Goal: Task Accomplishment & Management: Use online tool/utility

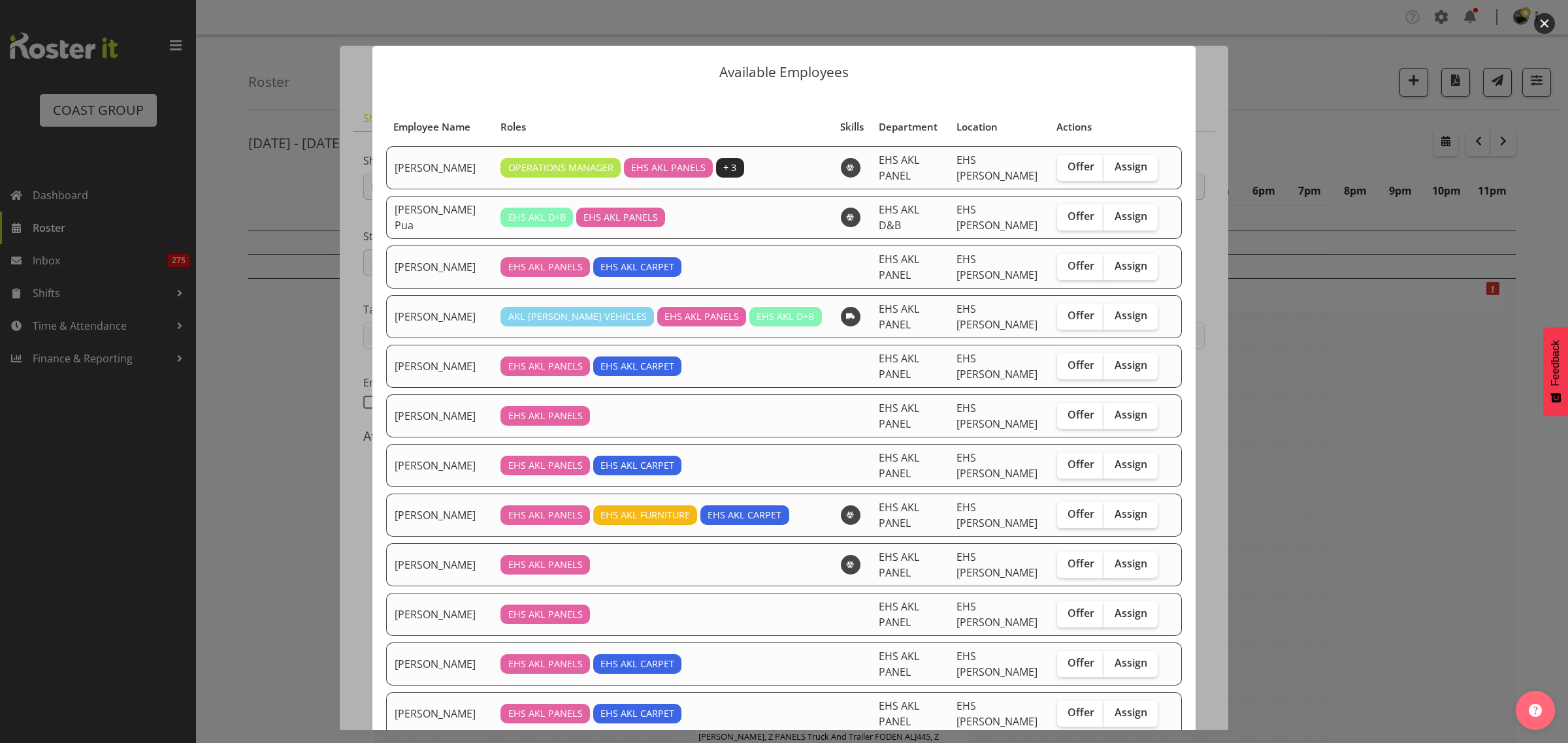
select select "8653"
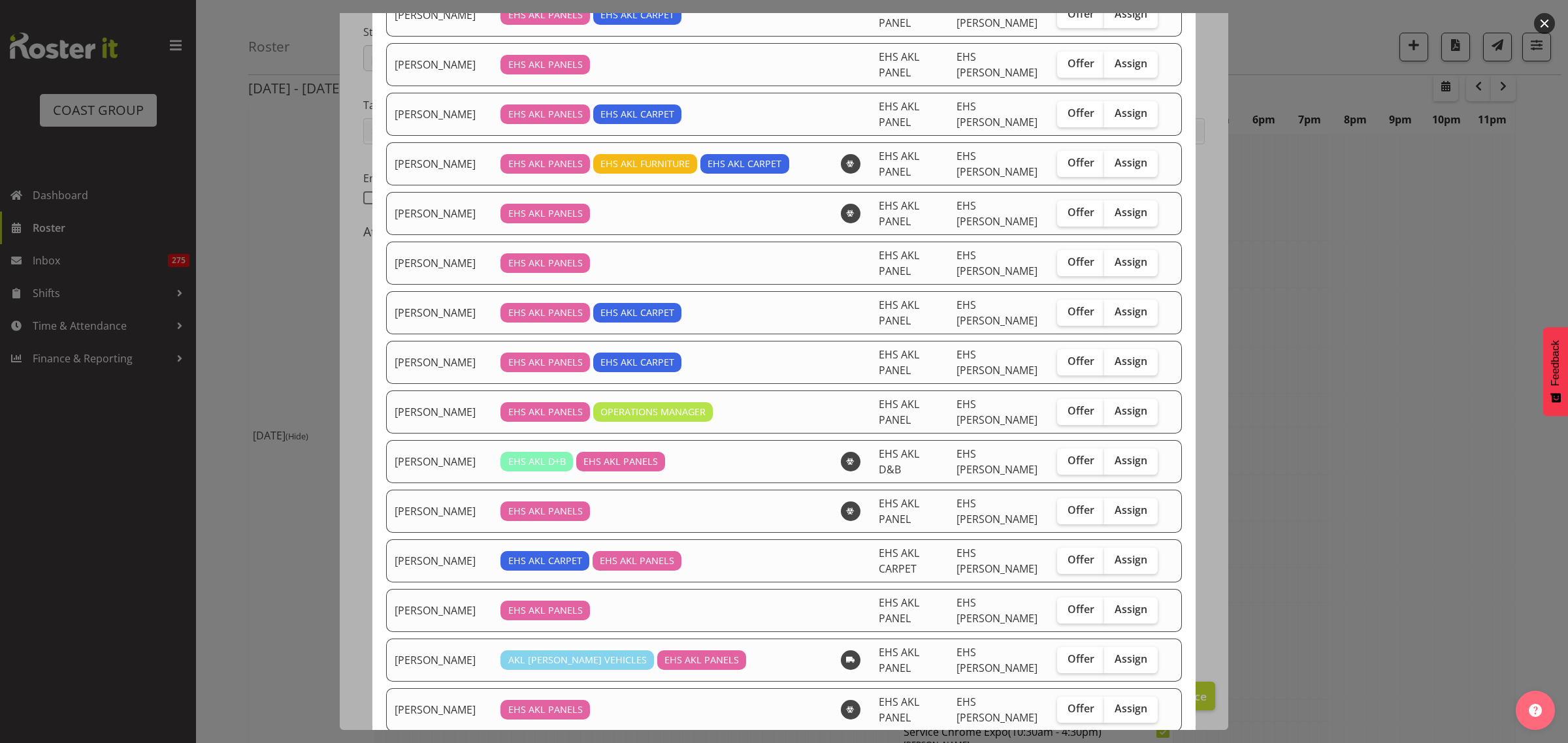
scroll to position [330, 0]
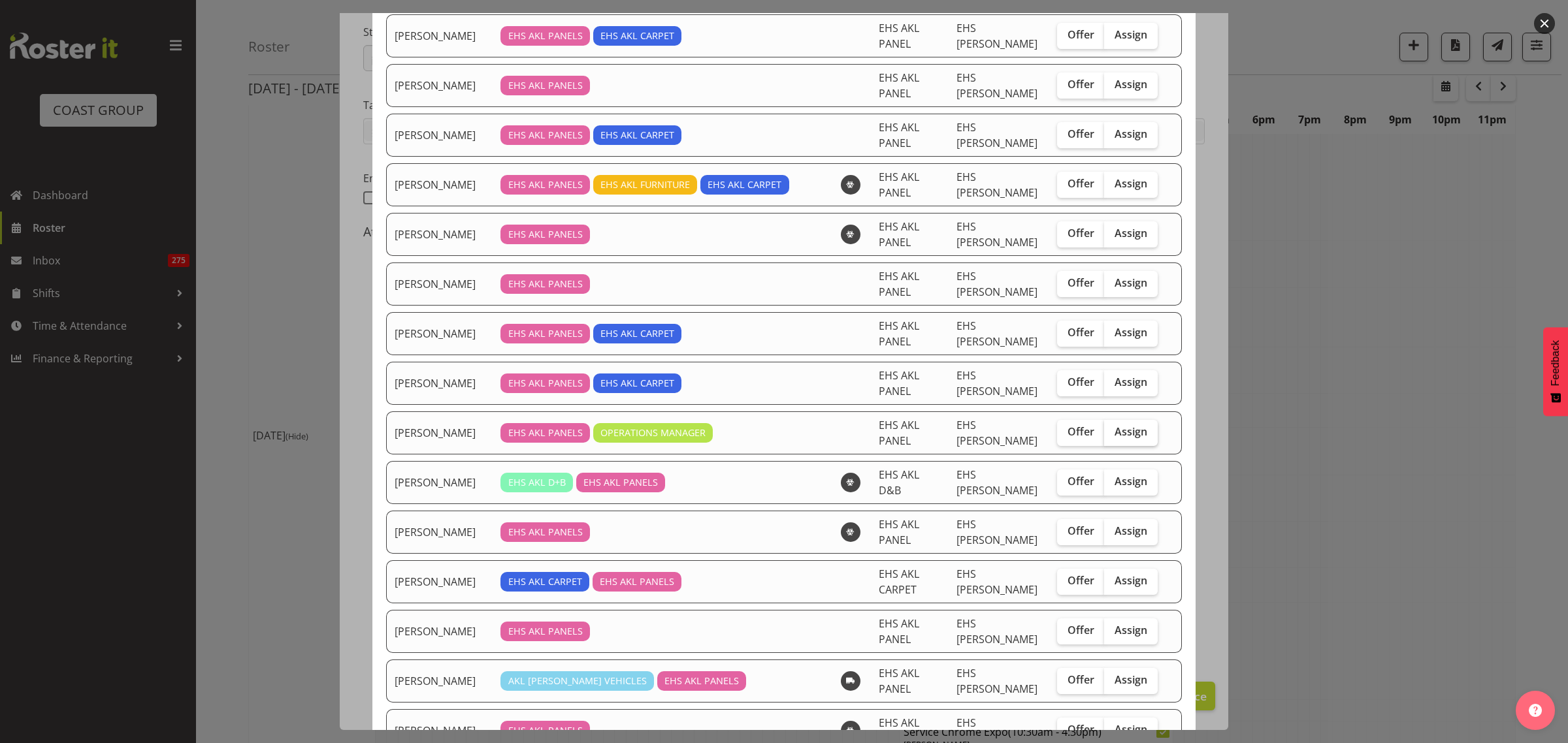
click at [1115, 434] on span "Assign" at bounding box center [1131, 431] width 33 height 13
click at [1113, 434] on input "Assign" at bounding box center [1108, 431] width 8 height 8
checkbox input "true"
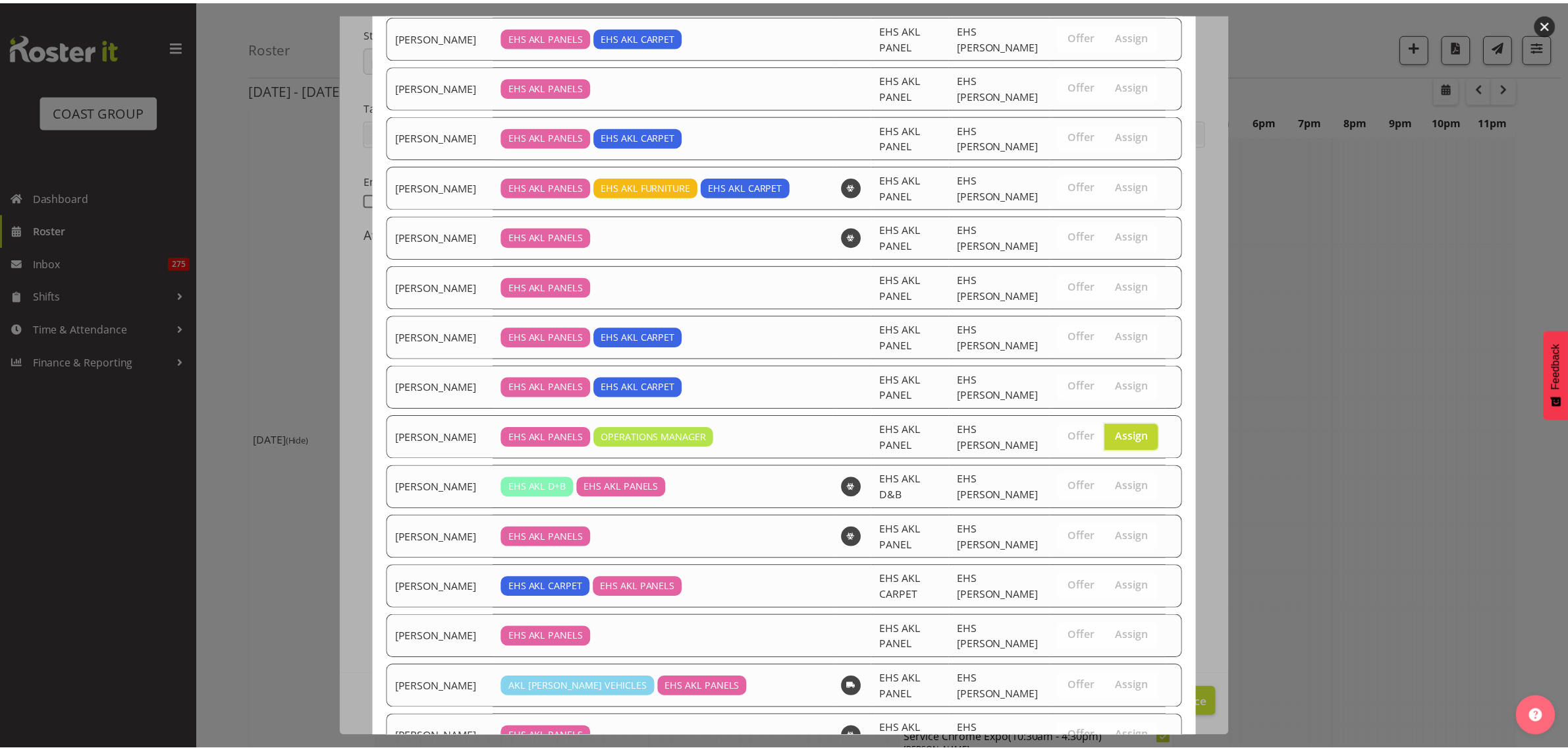
scroll to position [745, 0]
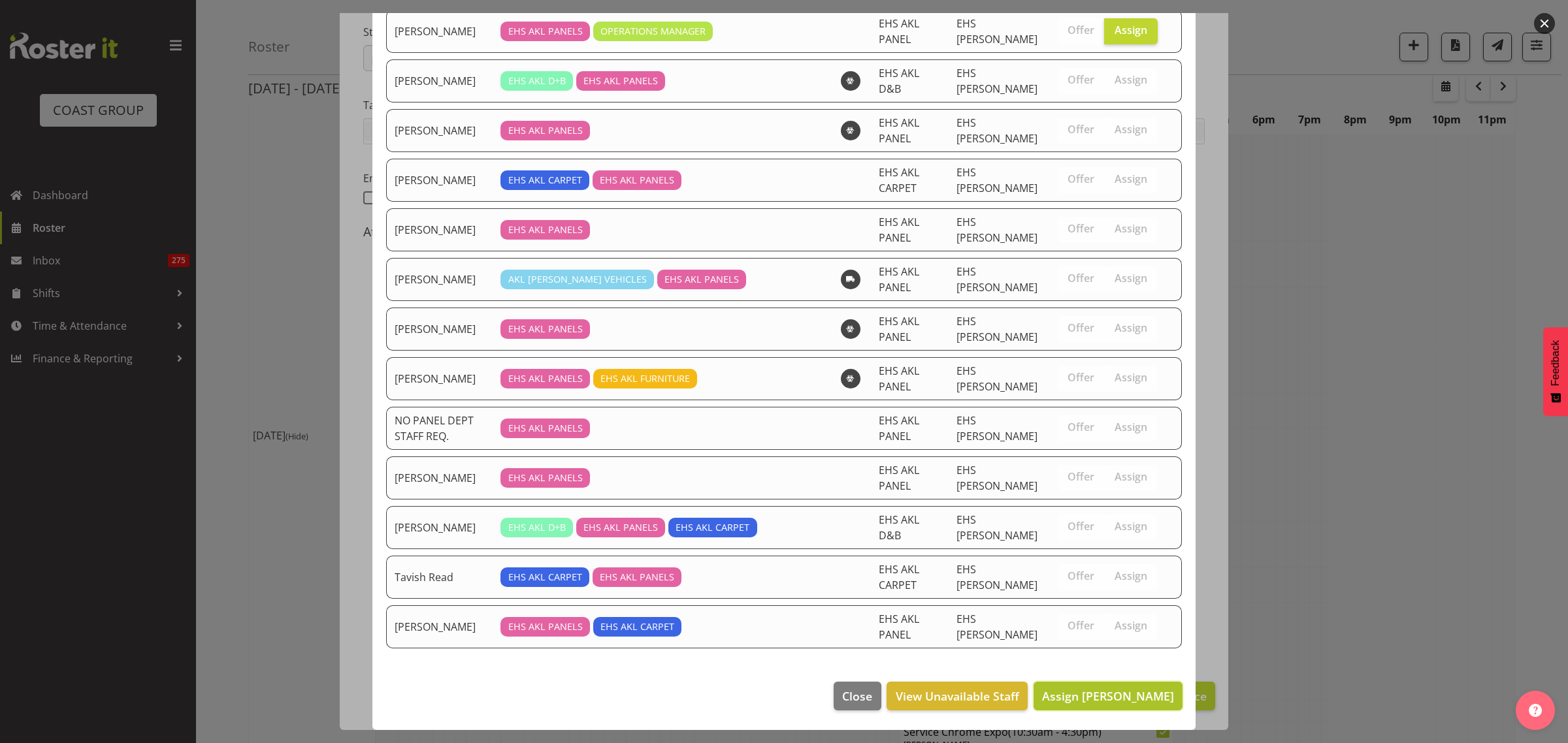
click at [1119, 689] on span "Assign [PERSON_NAME]" at bounding box center [1107, 696] width 132 height 15
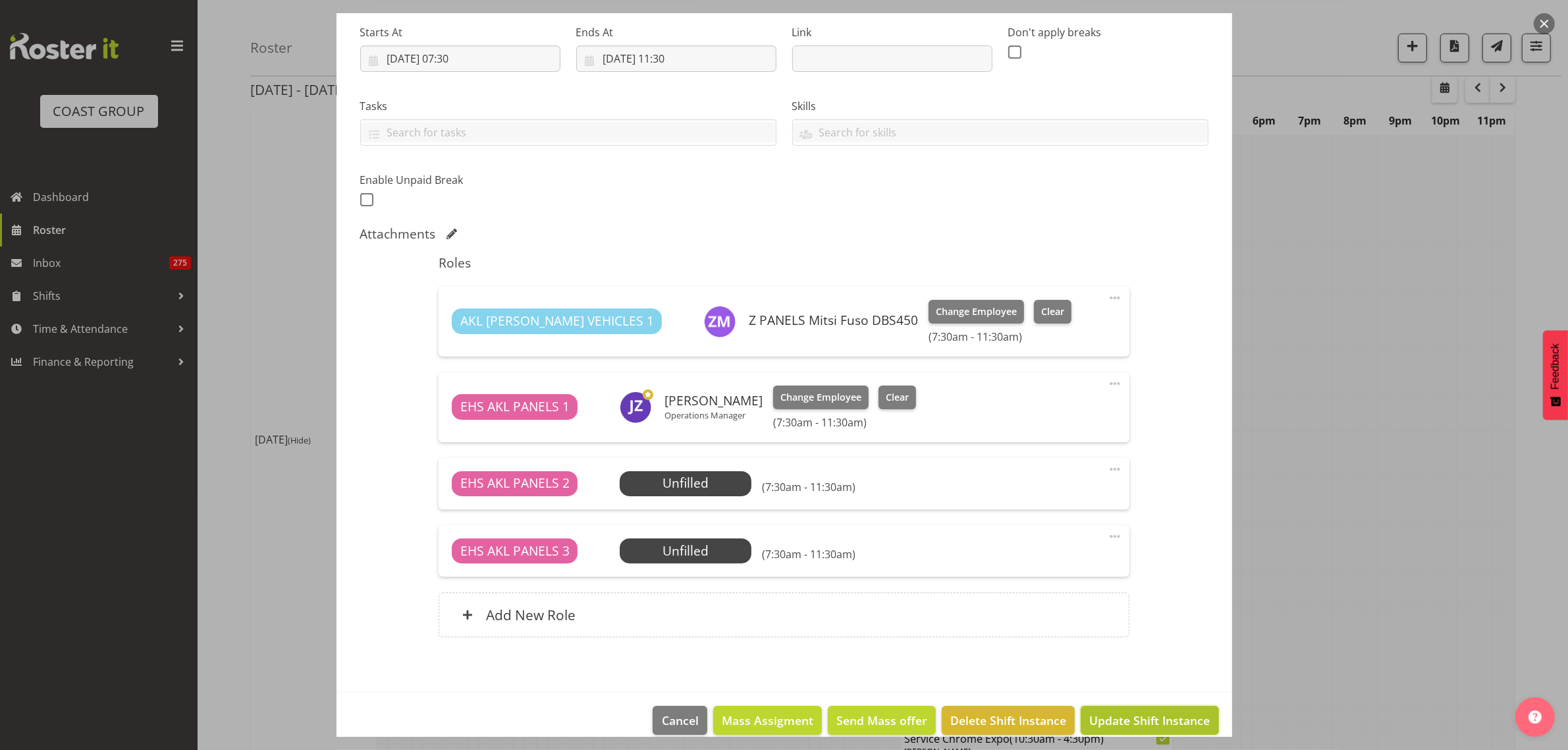
click at [1111, 723] on span "Update Shift Instance" at bounding box center [1150, 721] width 120 height 17
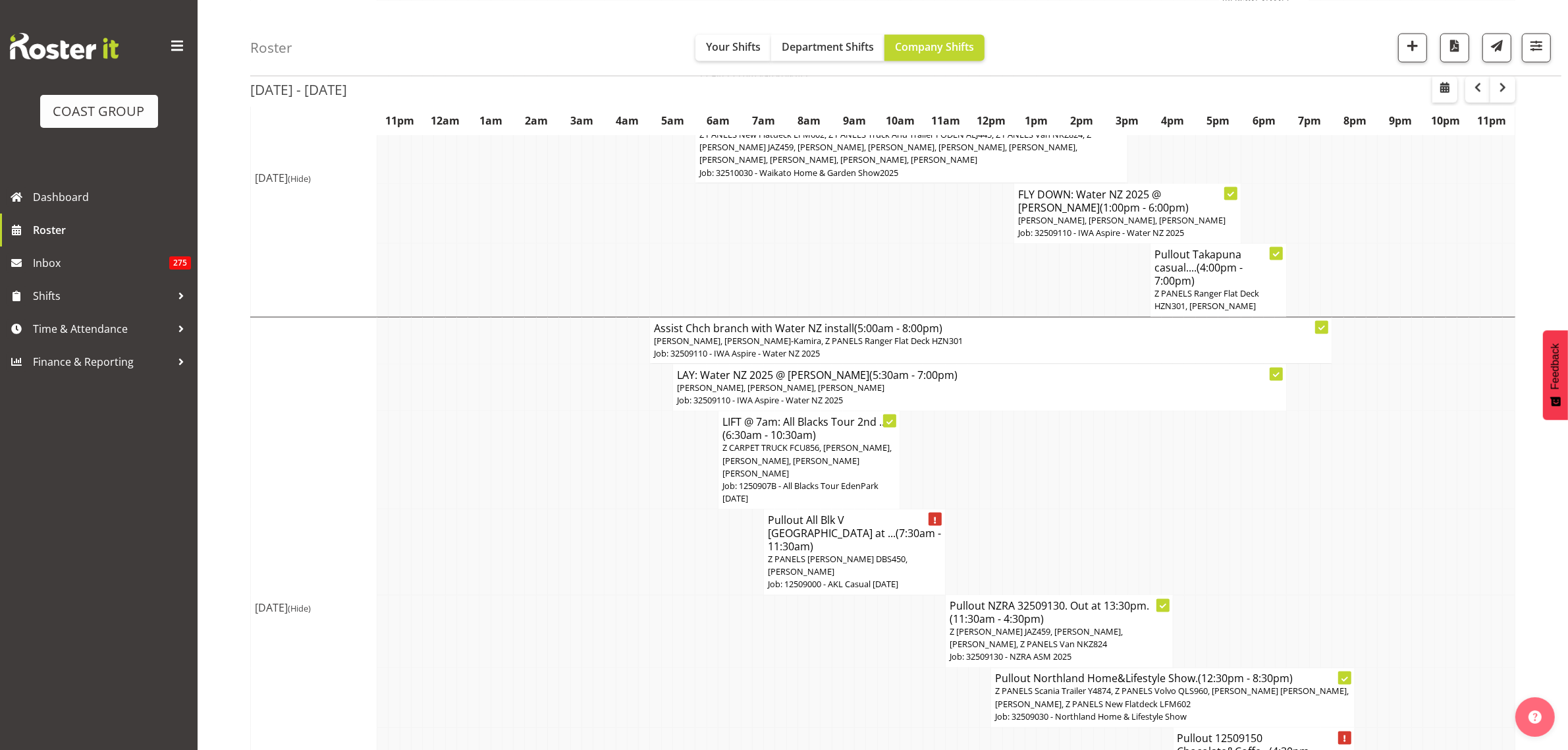
scroll to position [2631, 0]
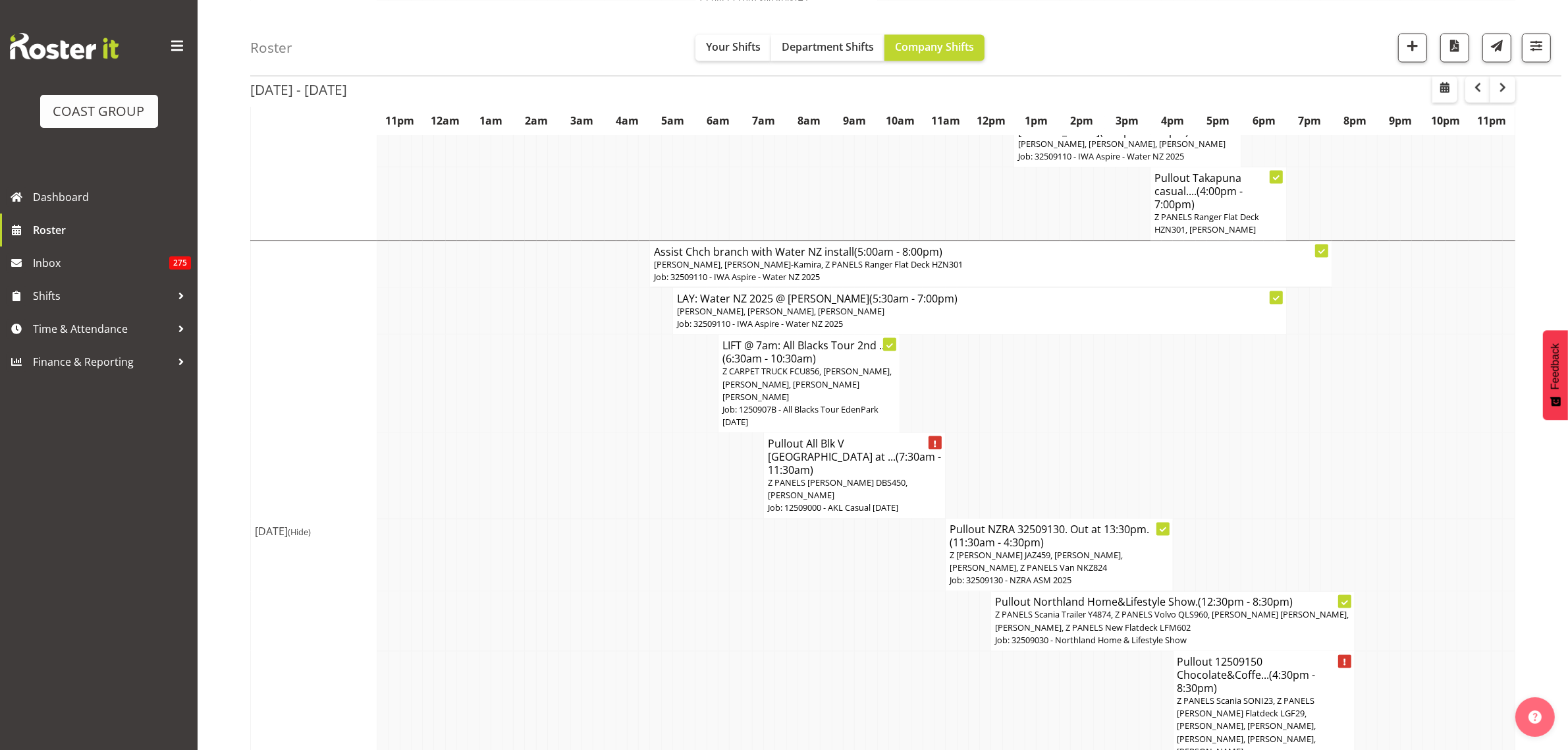
click at [801, 477] on span "Z PANELS [PERSON_NAME] DBS450, [PERSON_NAME]" at bounding box center [838, 489] width 140 height 25
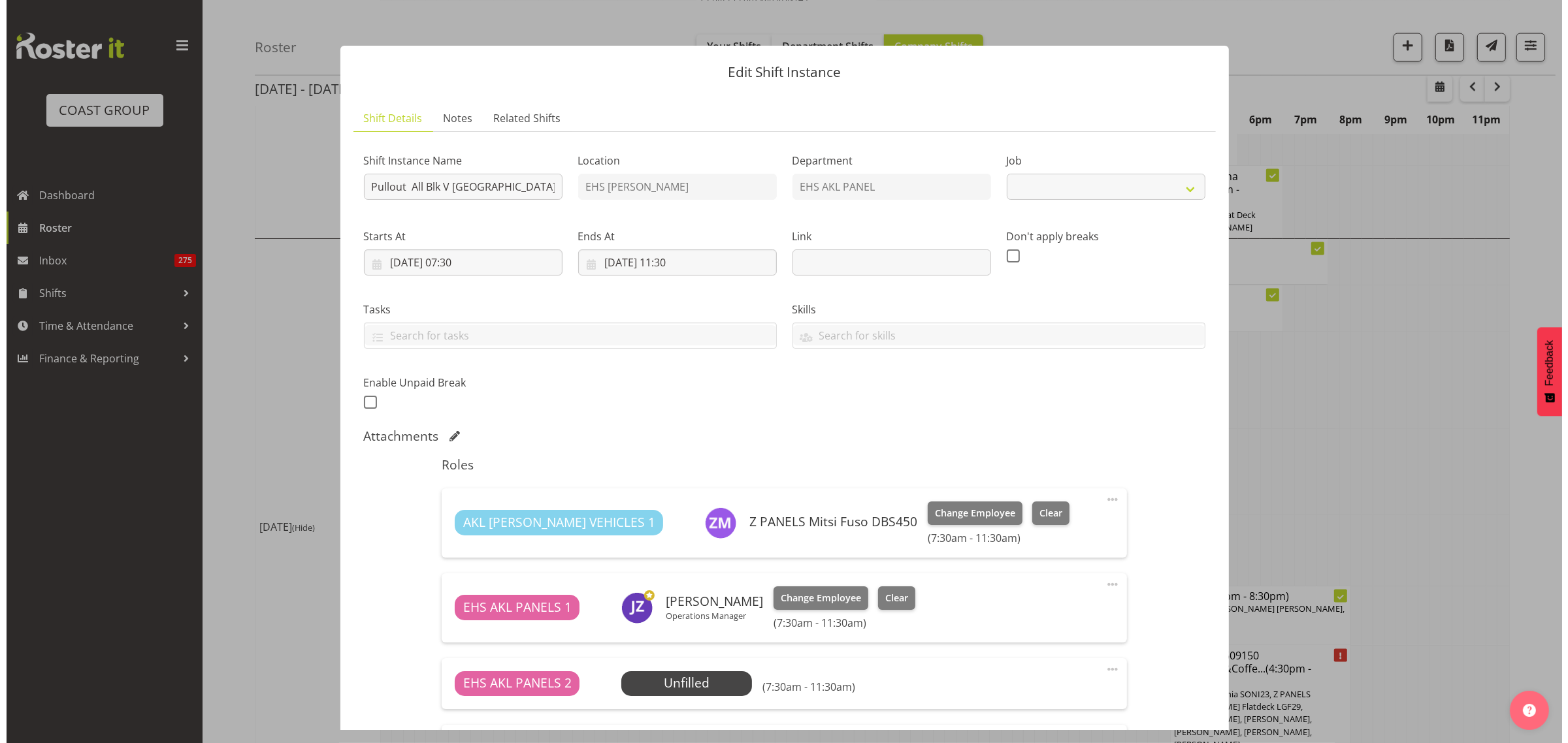
scroll to position [2594, 0]
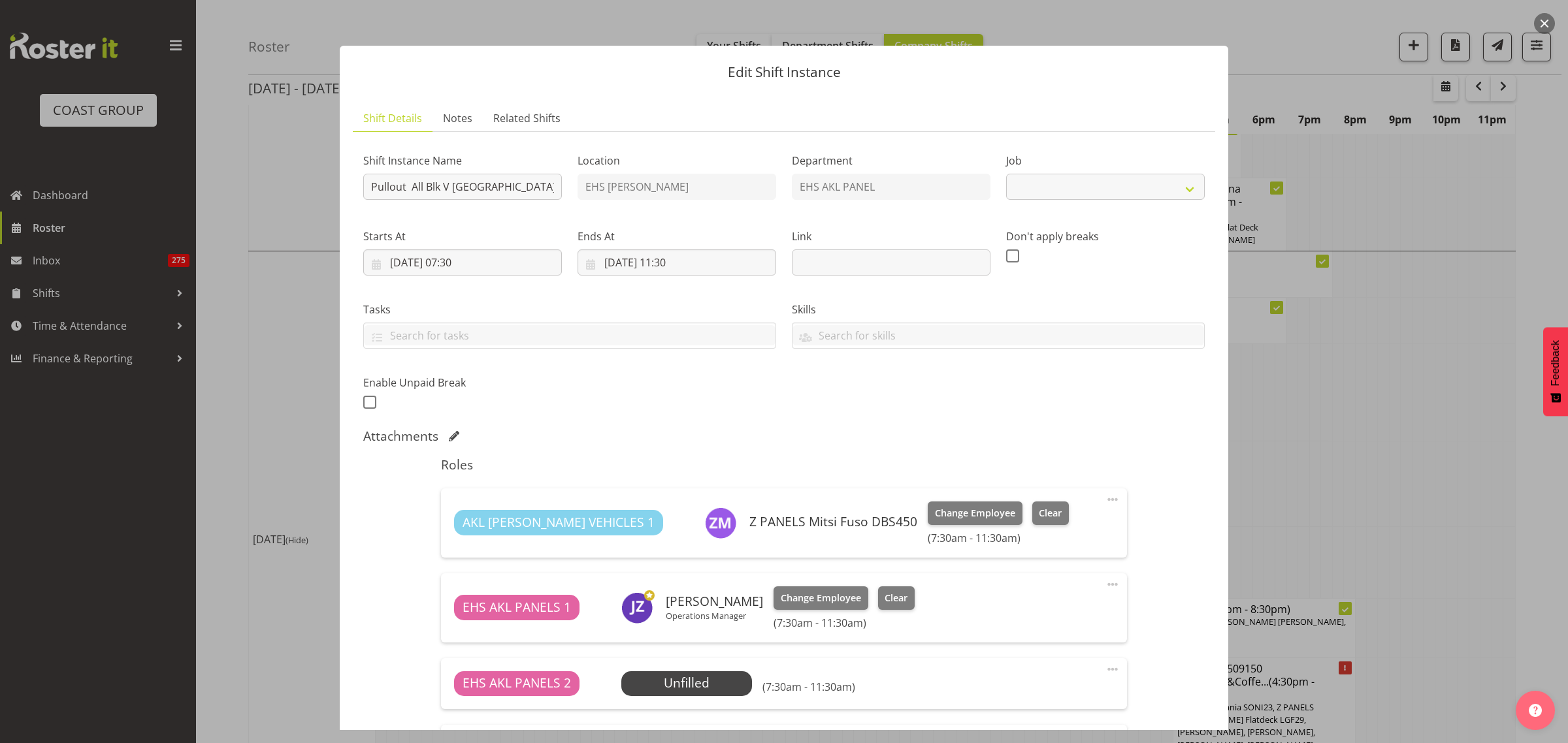
select select "8653"
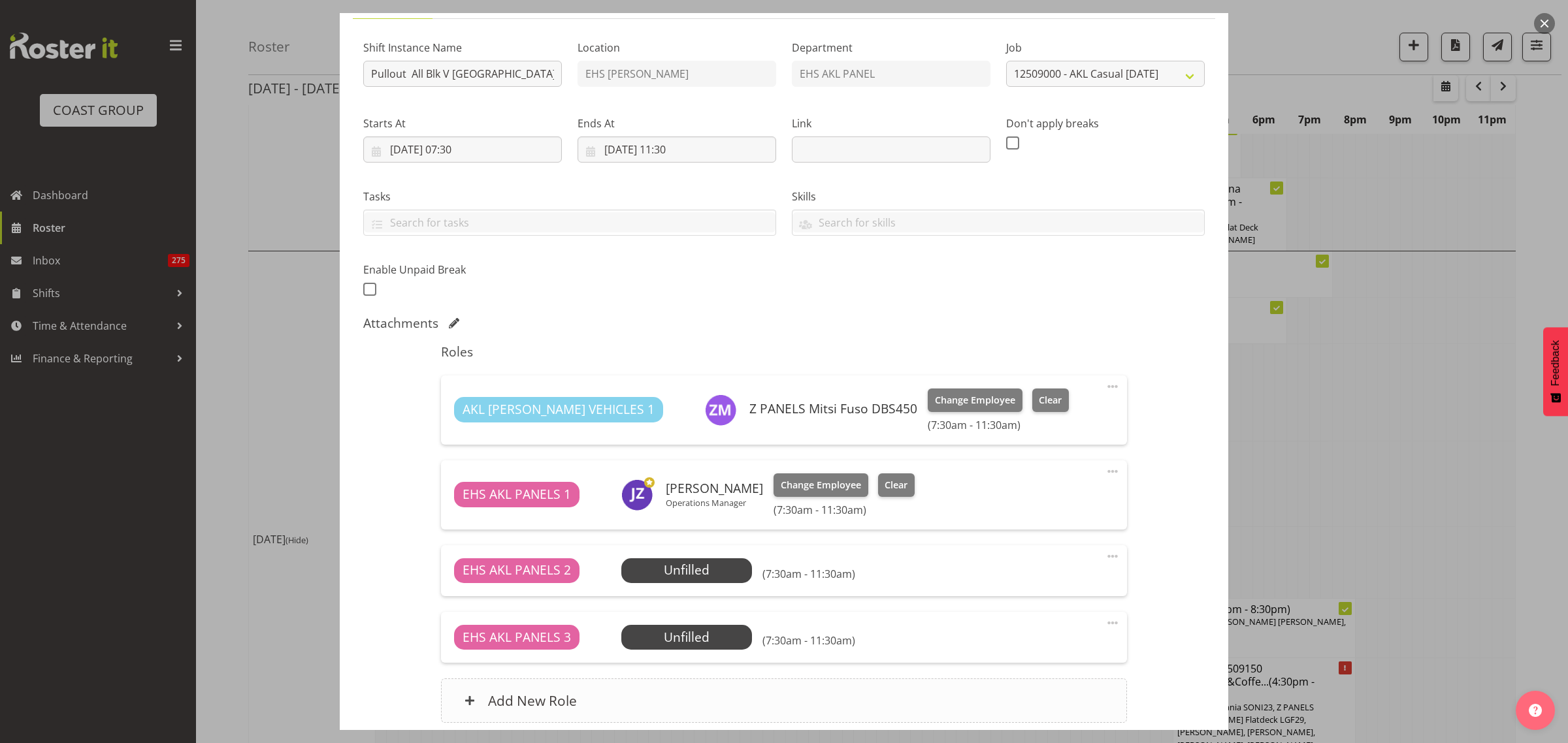
scroll to position [222, 0]
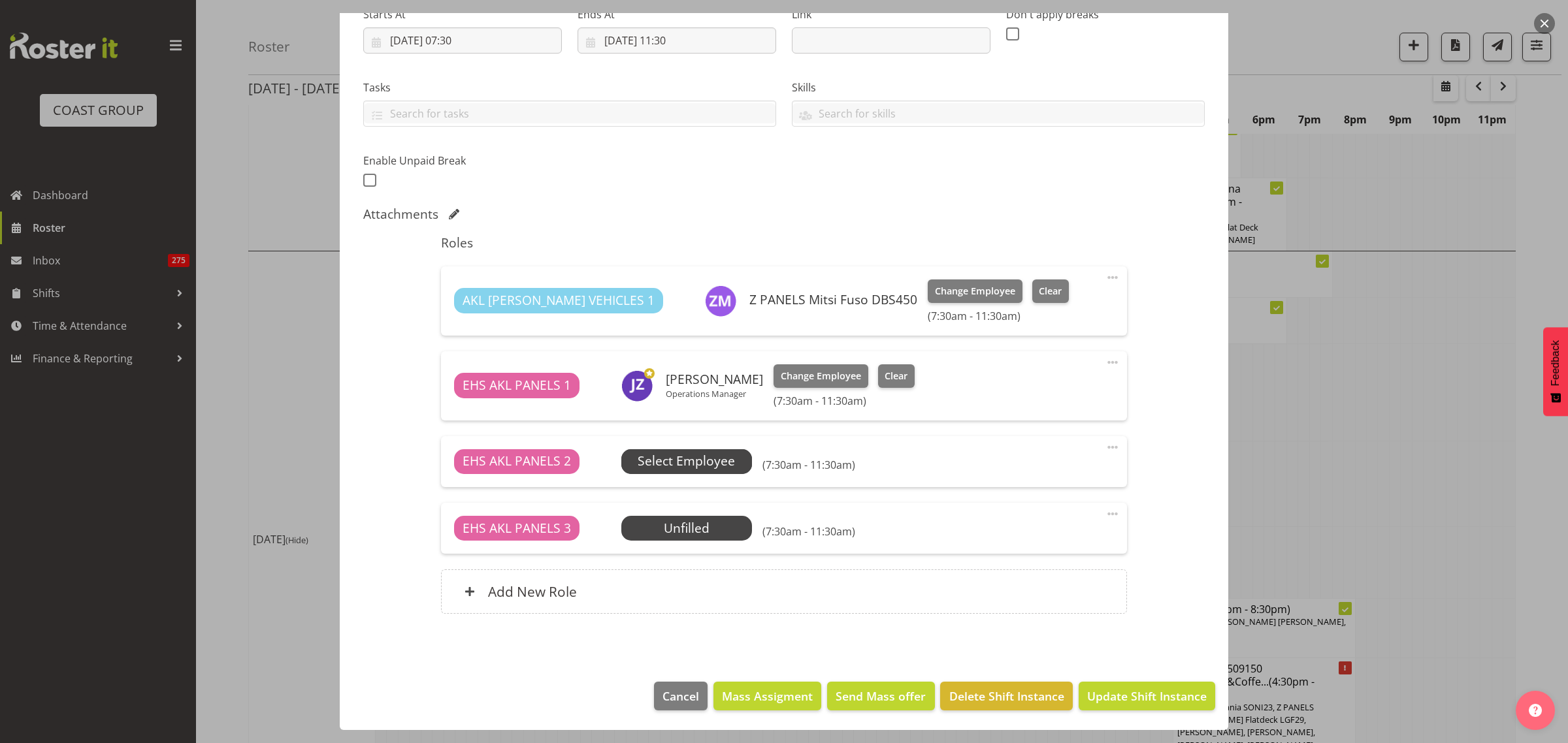
click at [715, 465] on span "Select Employee" at bounding box center [686, 461] width 98 height 19
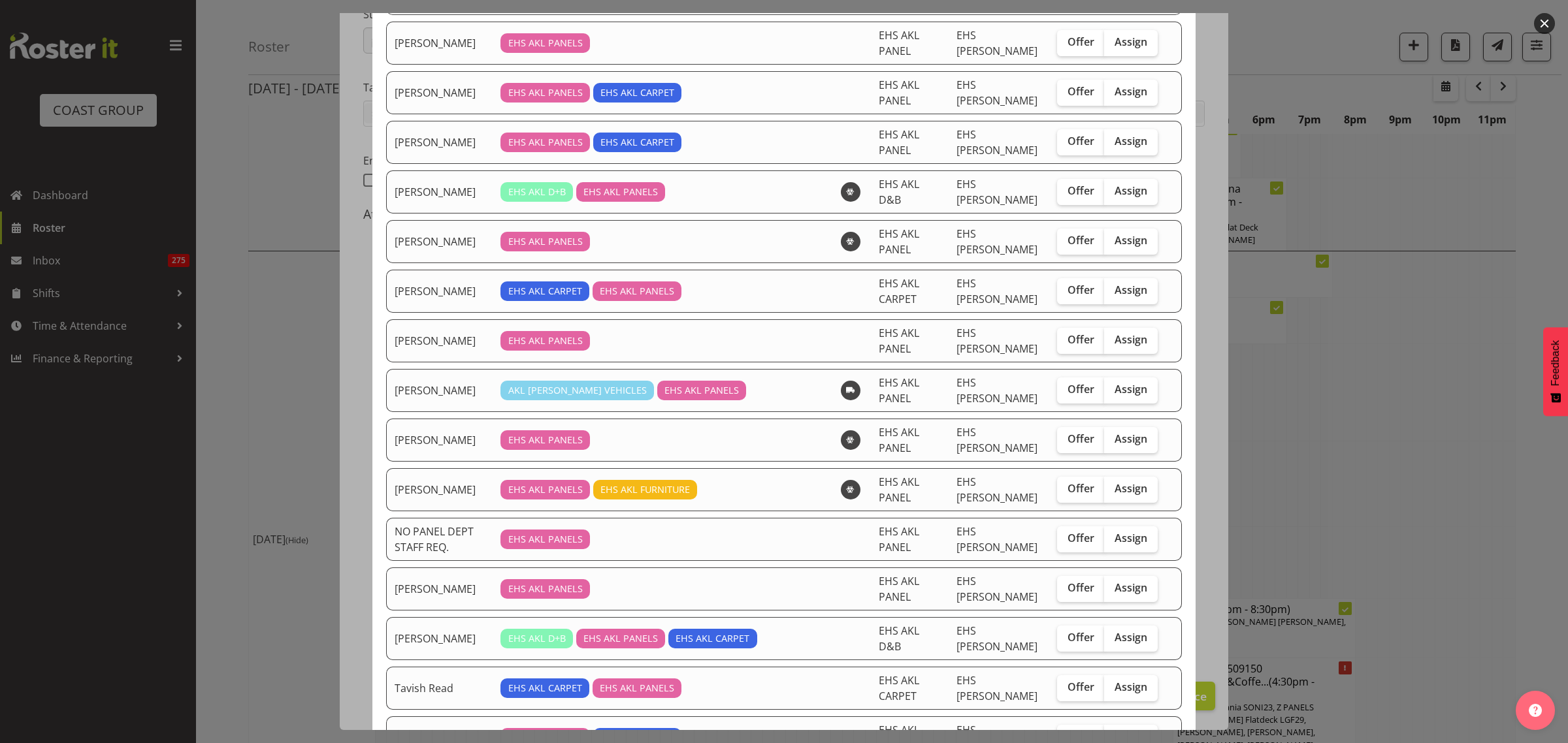
scroll to position [653, 0]
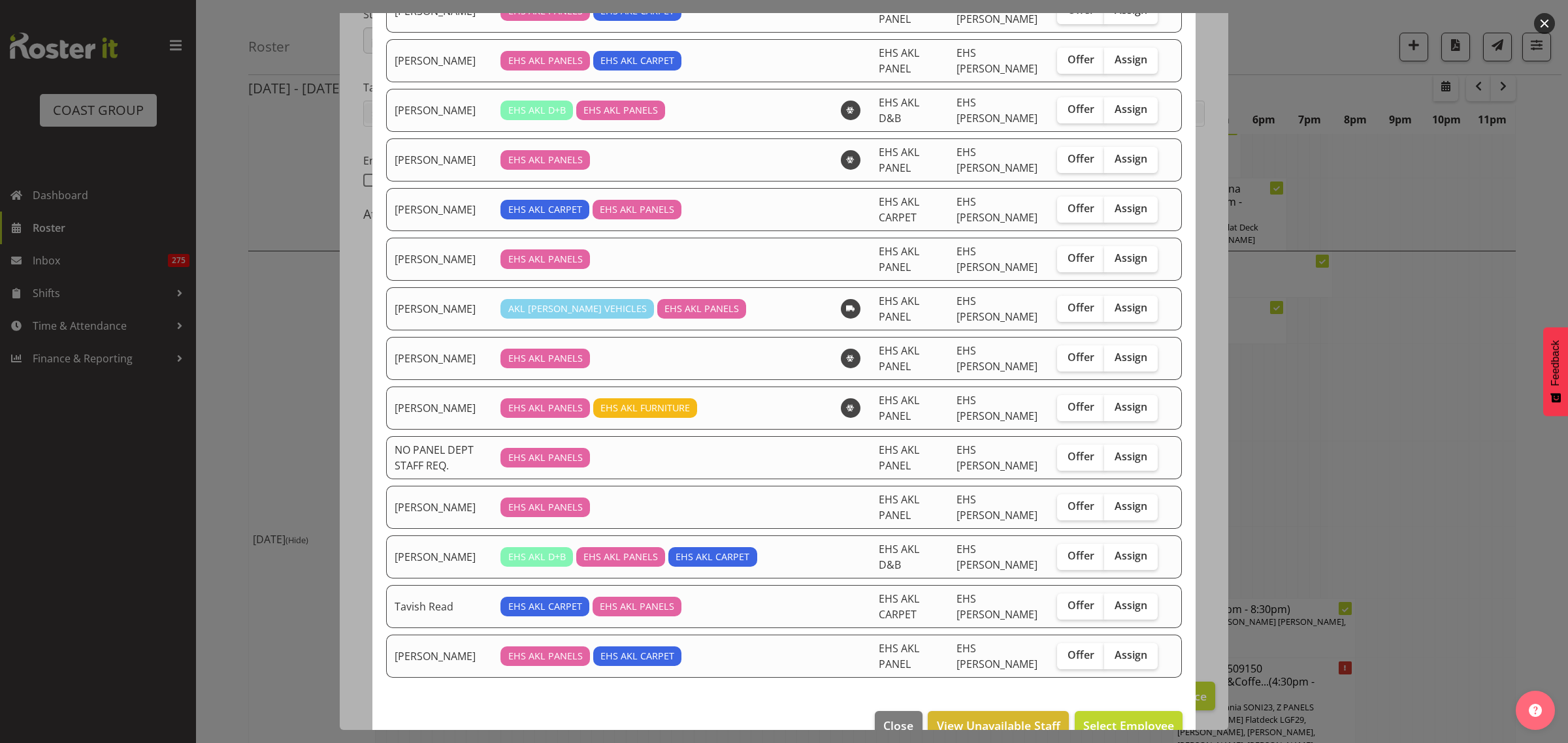
click at [1545, 25] on button "button" at bounding box center [1544, 23] width 21 height 21
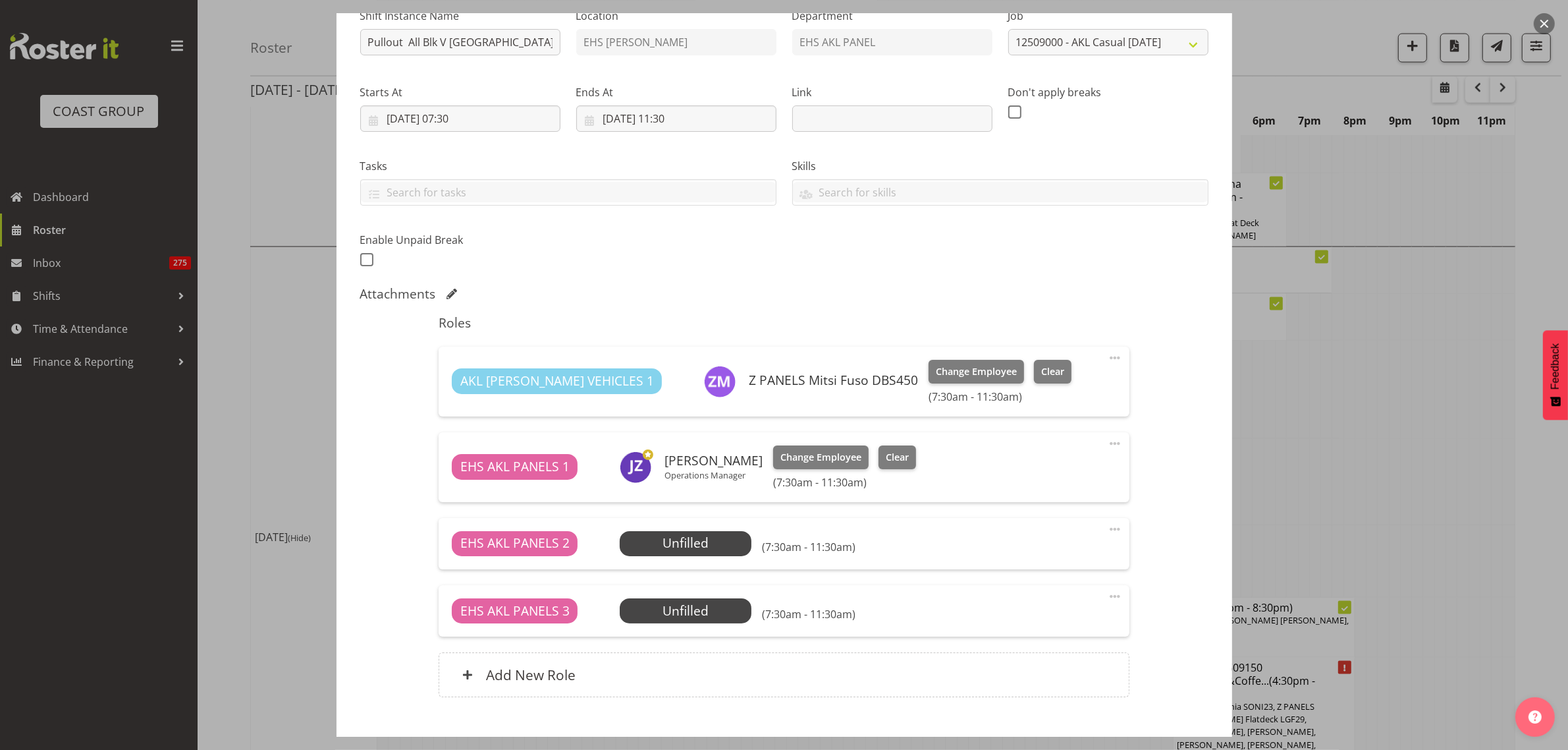
scroll to position [60, 0]
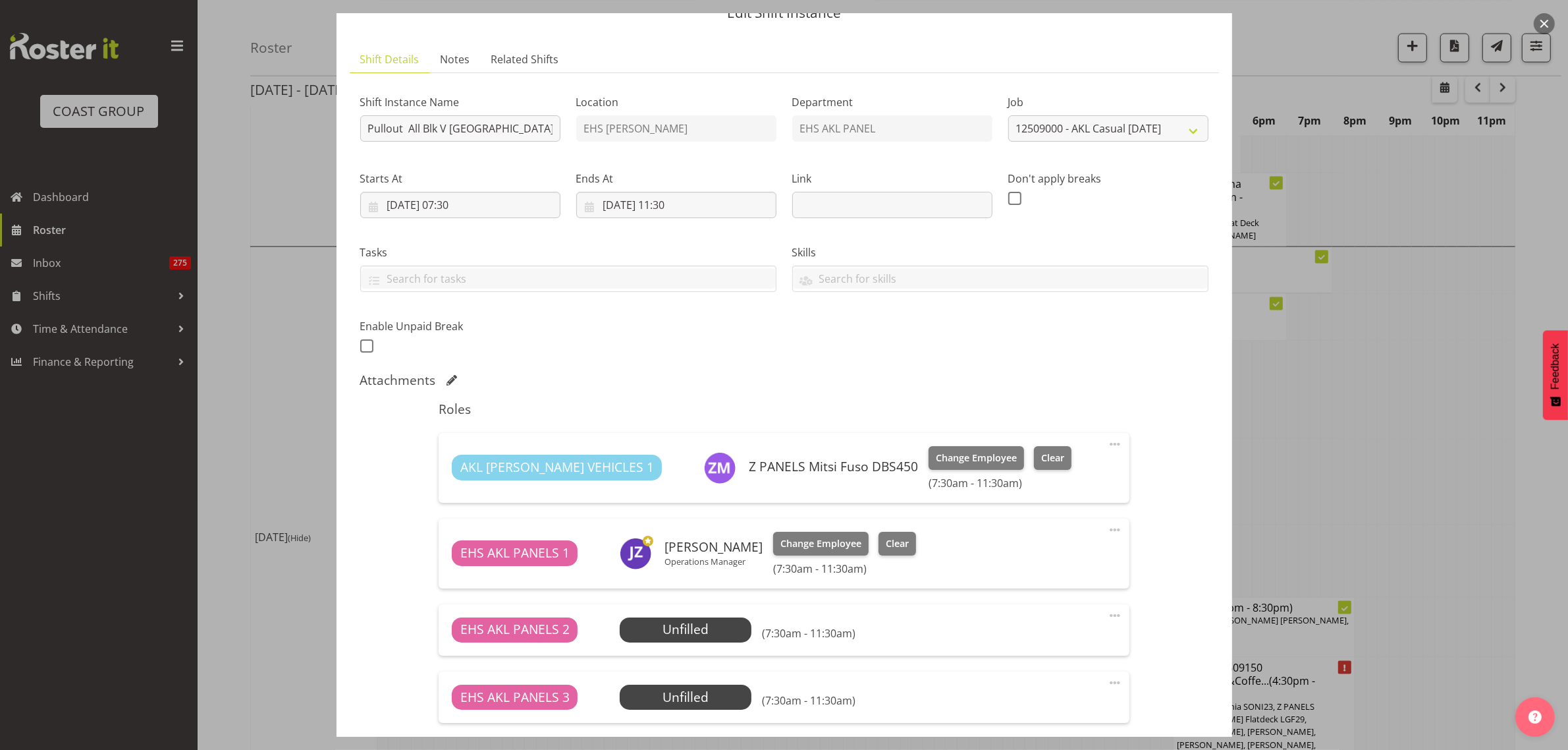
click at [1545, 25] on button "button" at bounding box center [1544, 23] width 21 height 21
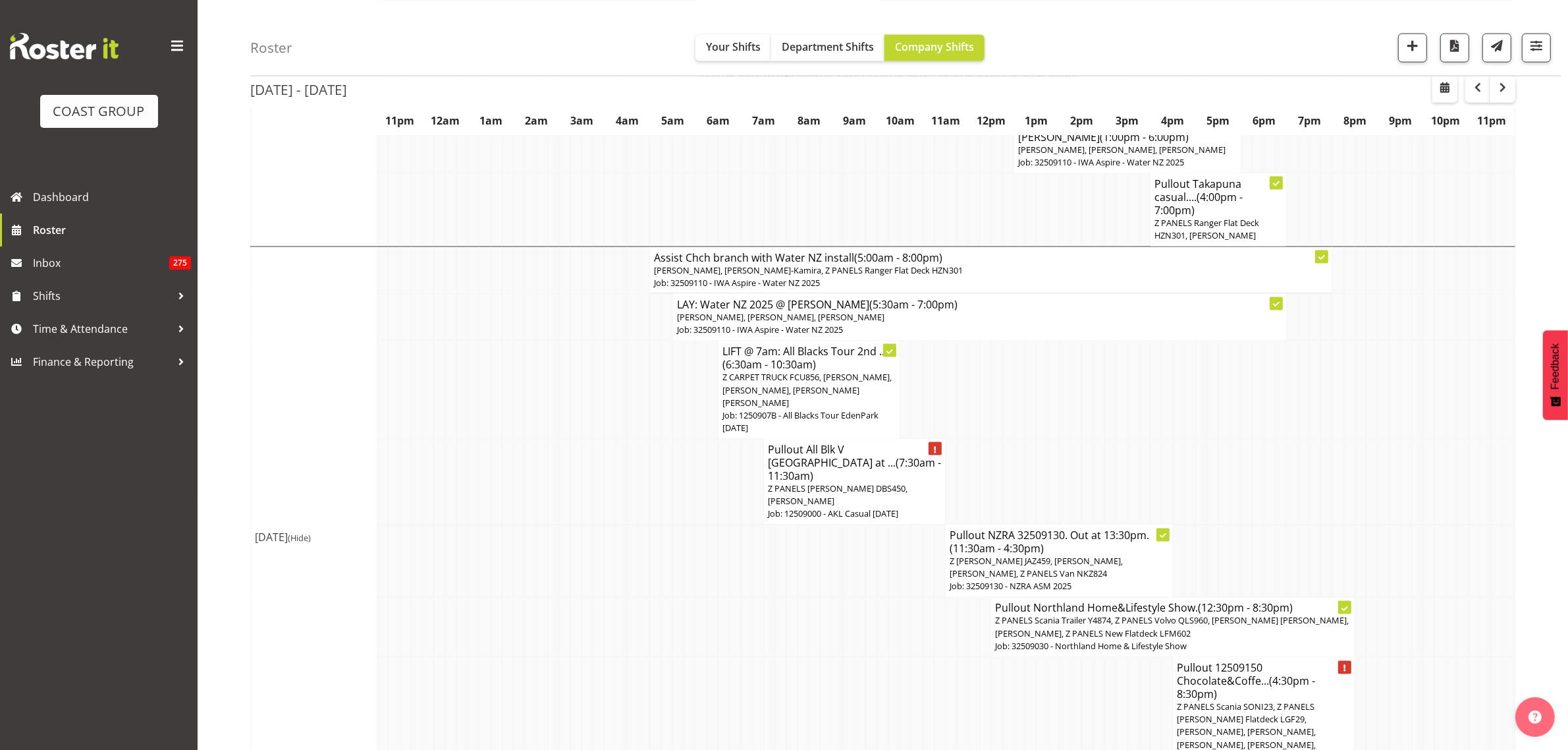
click at [844, 482] on span "Z PANELS [PERSON_NAME] DBS450, [PERSON_NAME]" at bounding box center [838, 494] width 140 height 25
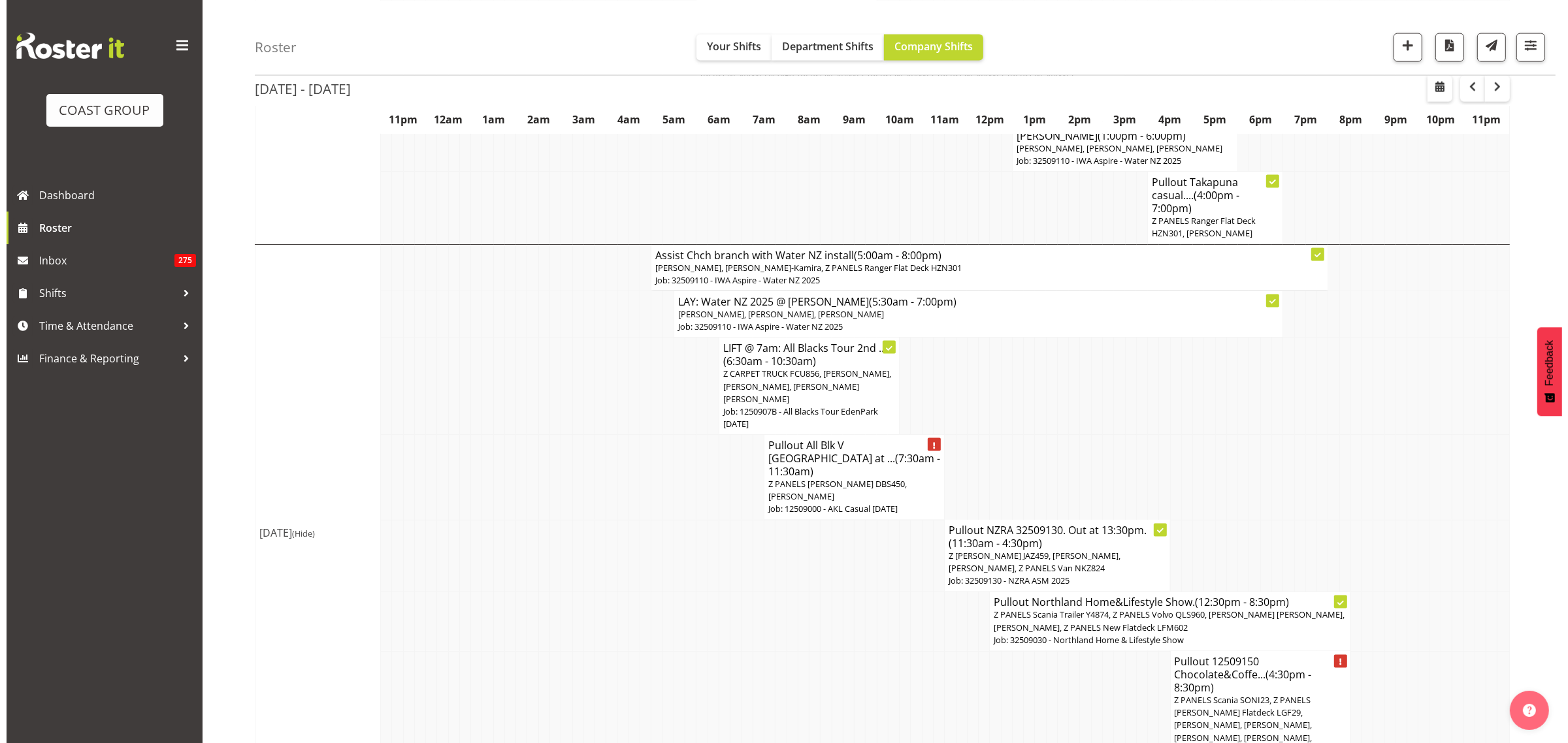
scroll to position [2594, 0]
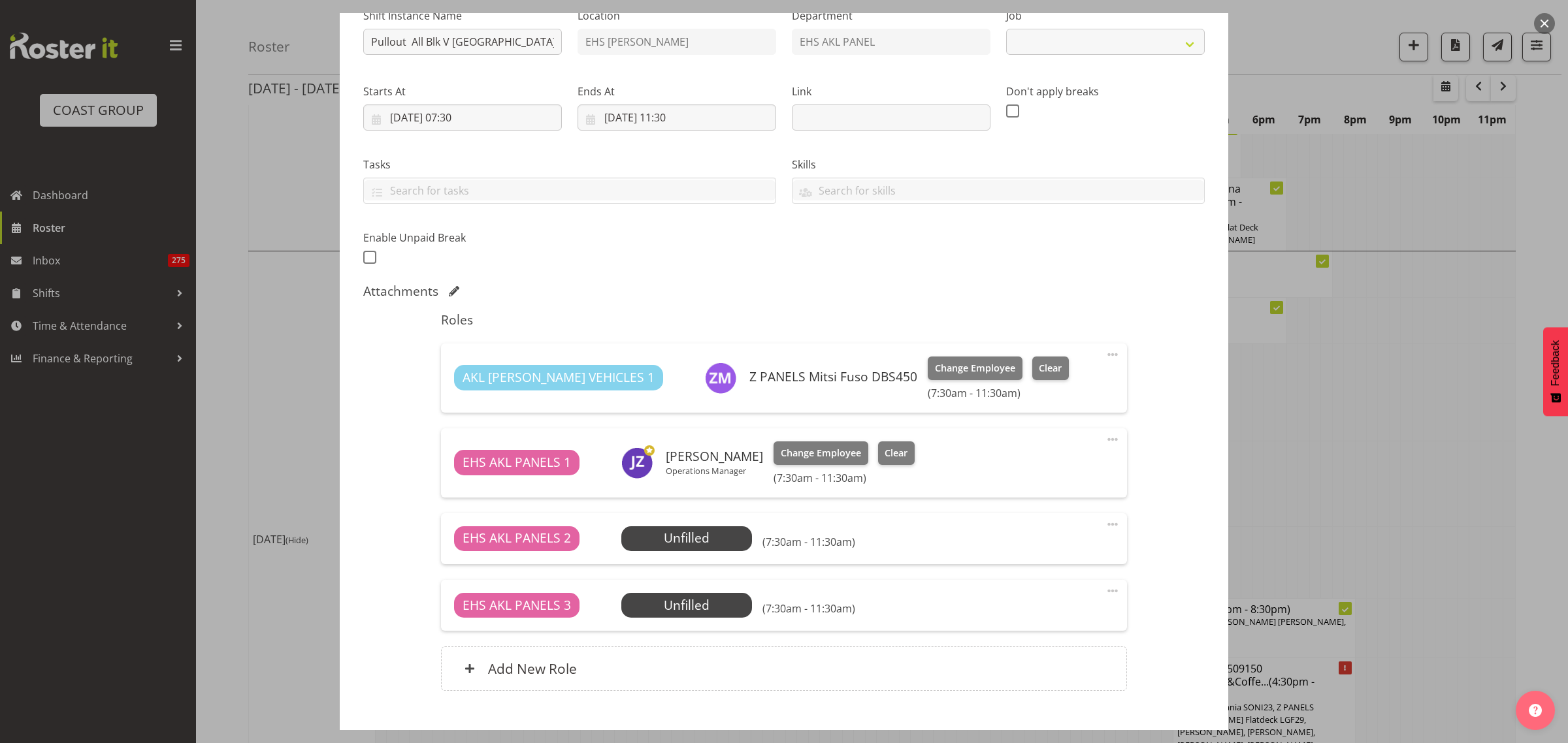
select select "8653"
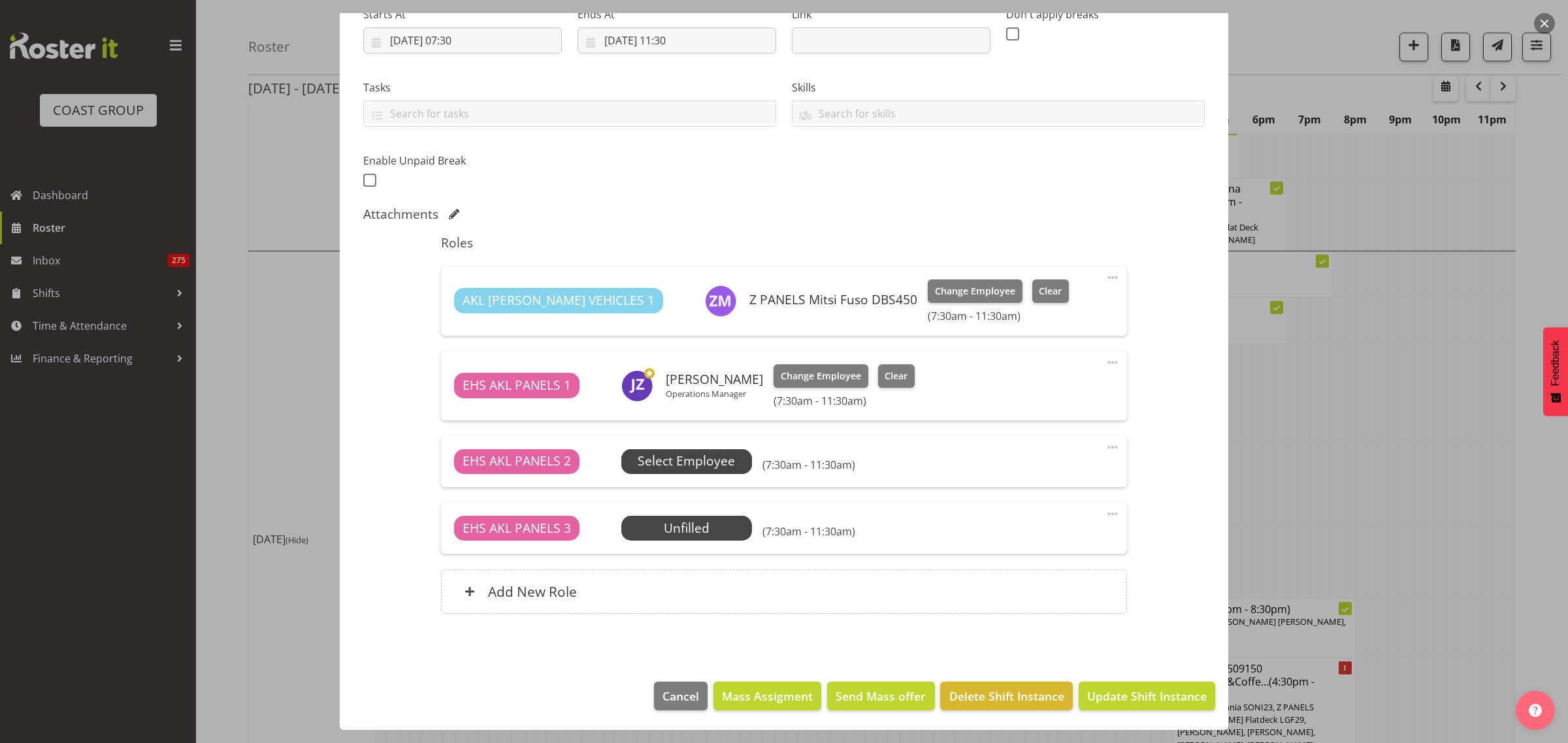
click at [722, 461] on span "Select Employee" at bounding box center [686, 461] width 98 height 19
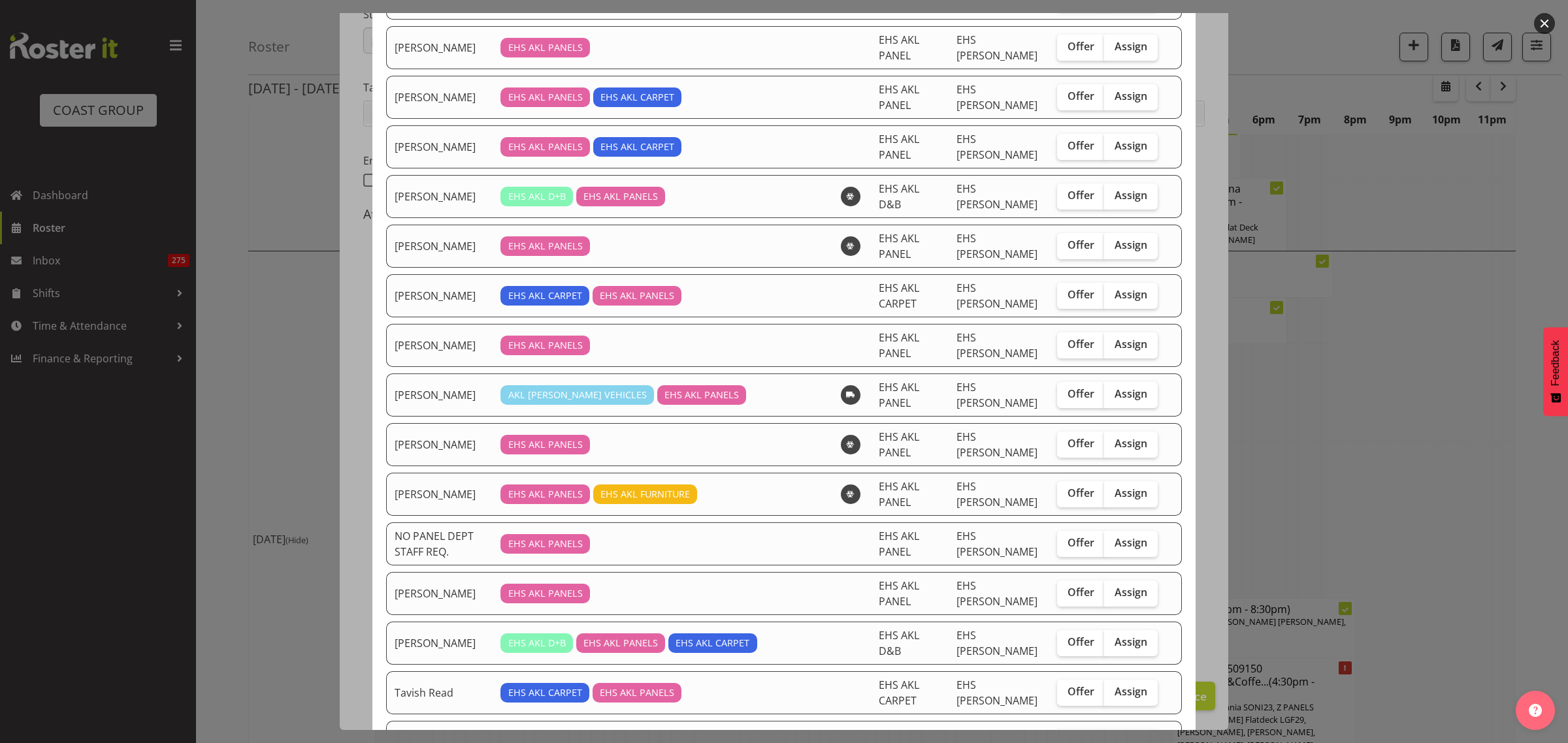
scroll to position [689, 0]
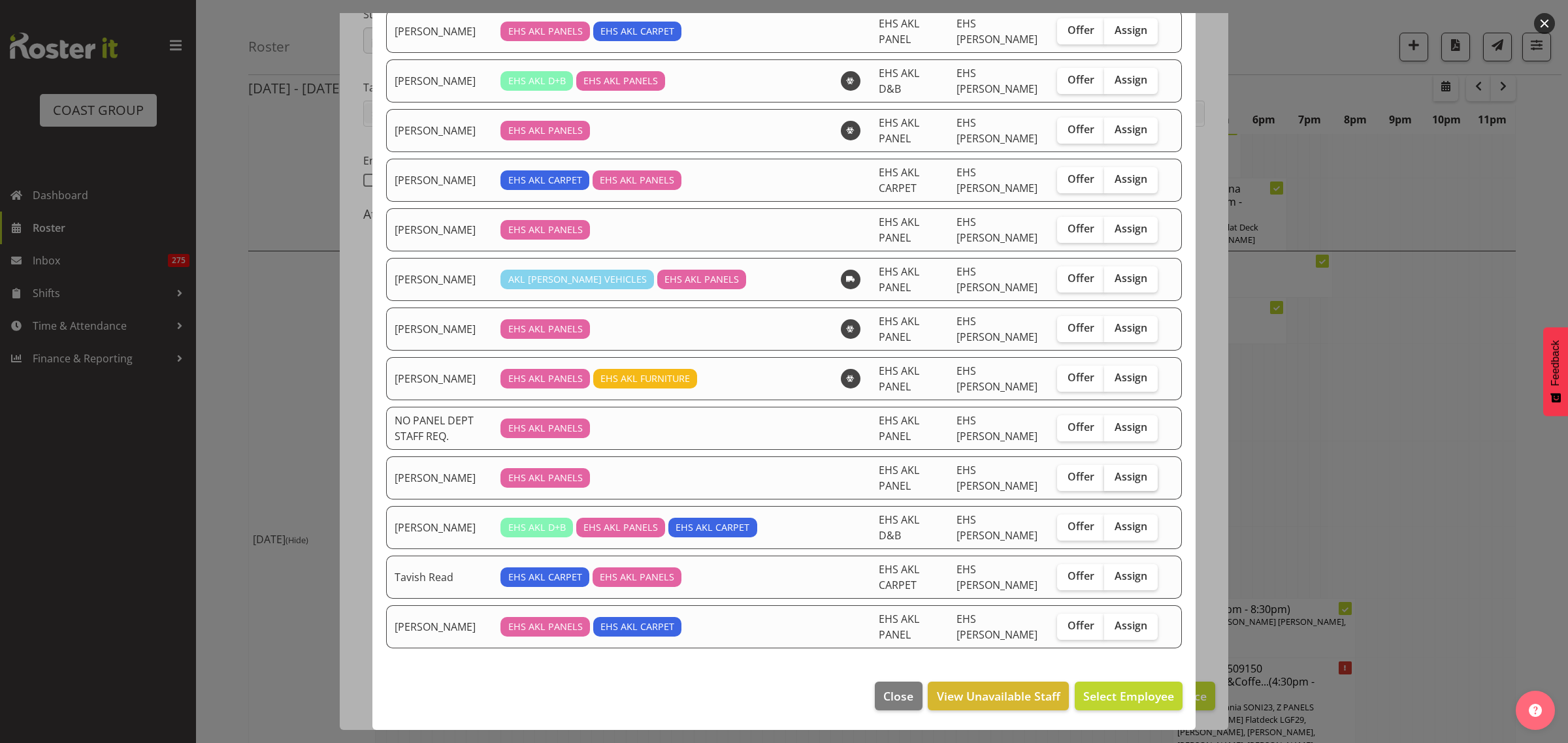
click at [1117, 479] on span "Assign" at bounding box center [1131, 477] width 33 height 13
click at [1113, 479] on input "Assign" at bounding box center [1108, 477] width 8 height 8
checkbox input "true"
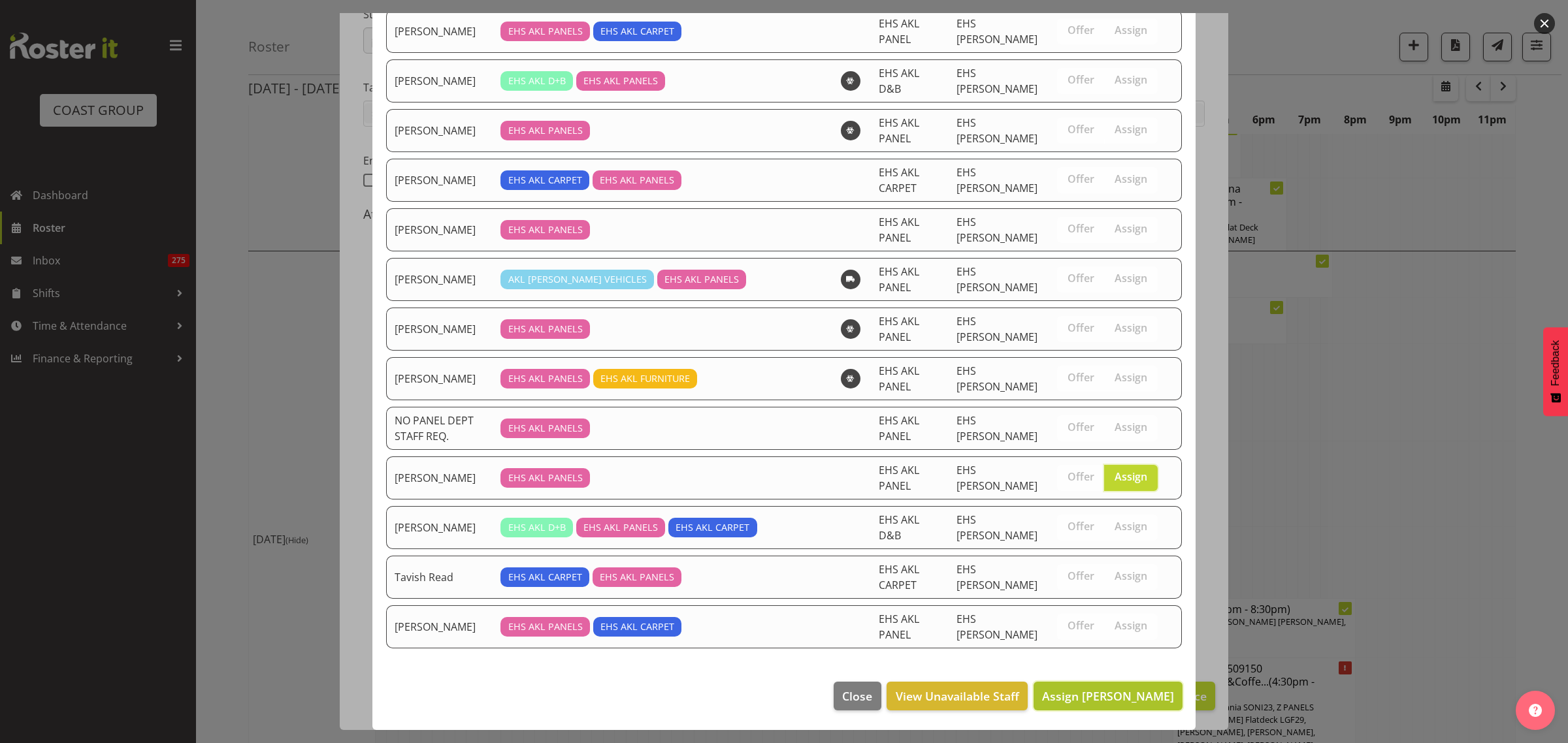
click at [1063, 702] on span "Assign [PERSON_NAME]" at bounding box center [1107, 696] width 132 height 15
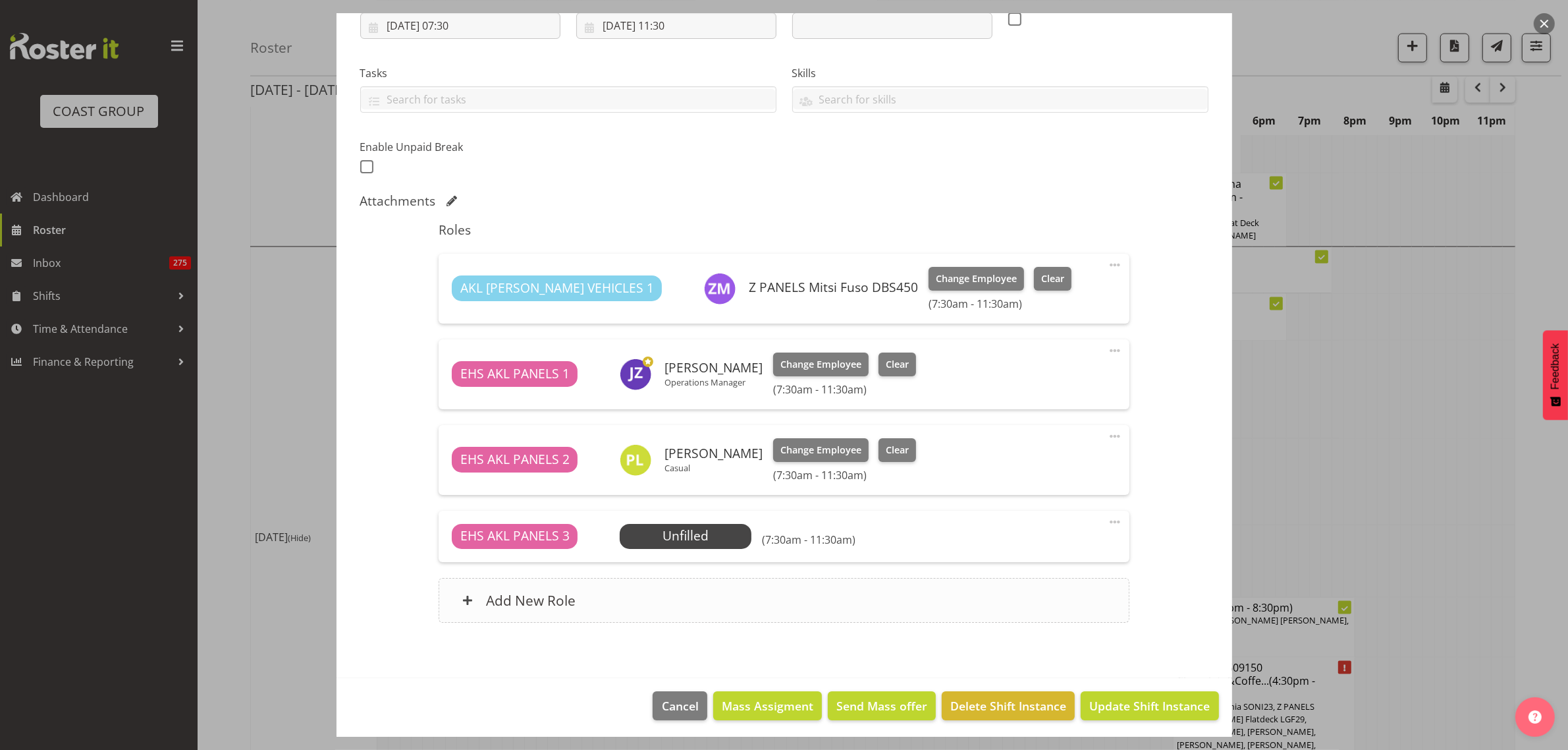
scroll to position [243, 0]
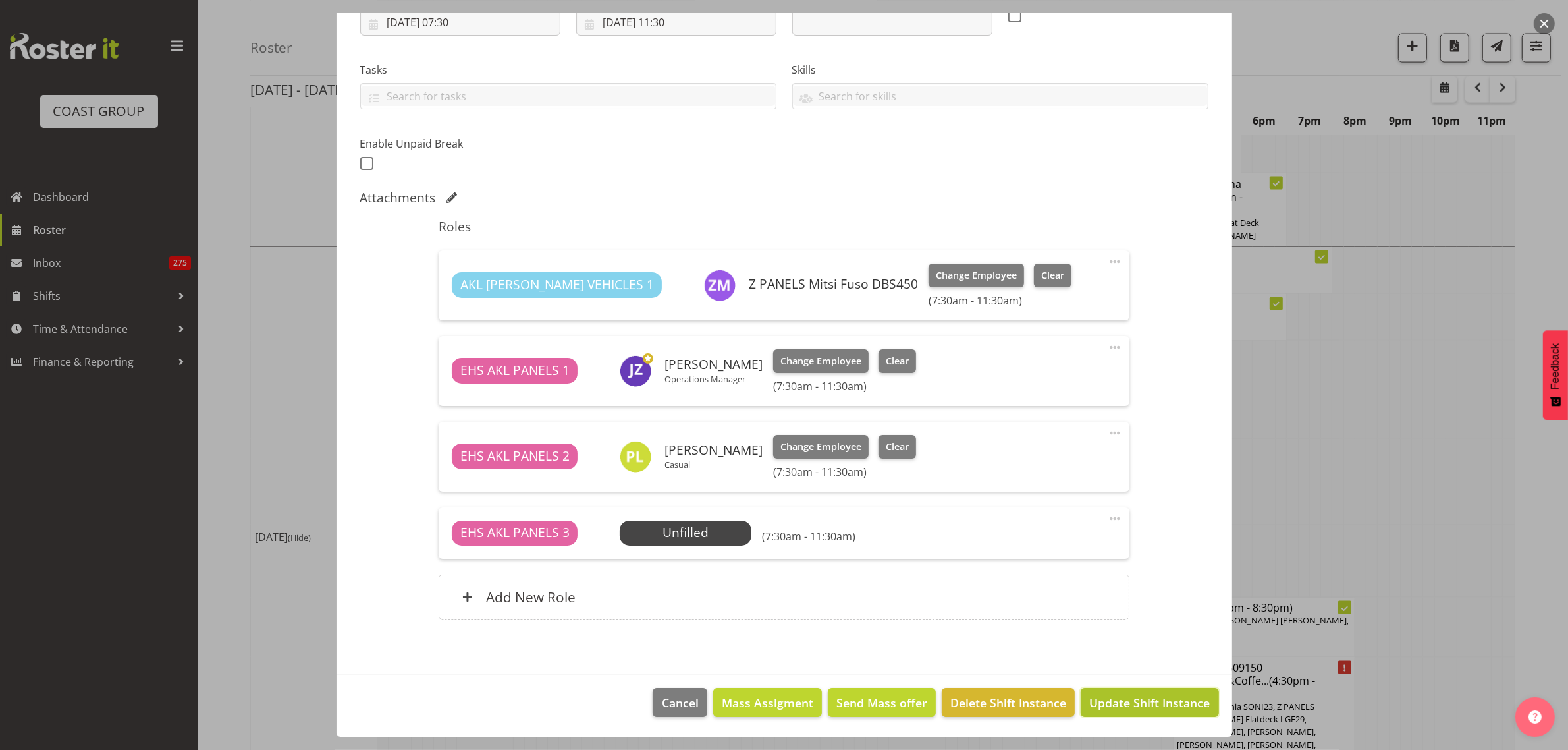
click at [1107, 706] on span "Update Shift Instance" at bounding box center [1150, 702] width 120 height 17
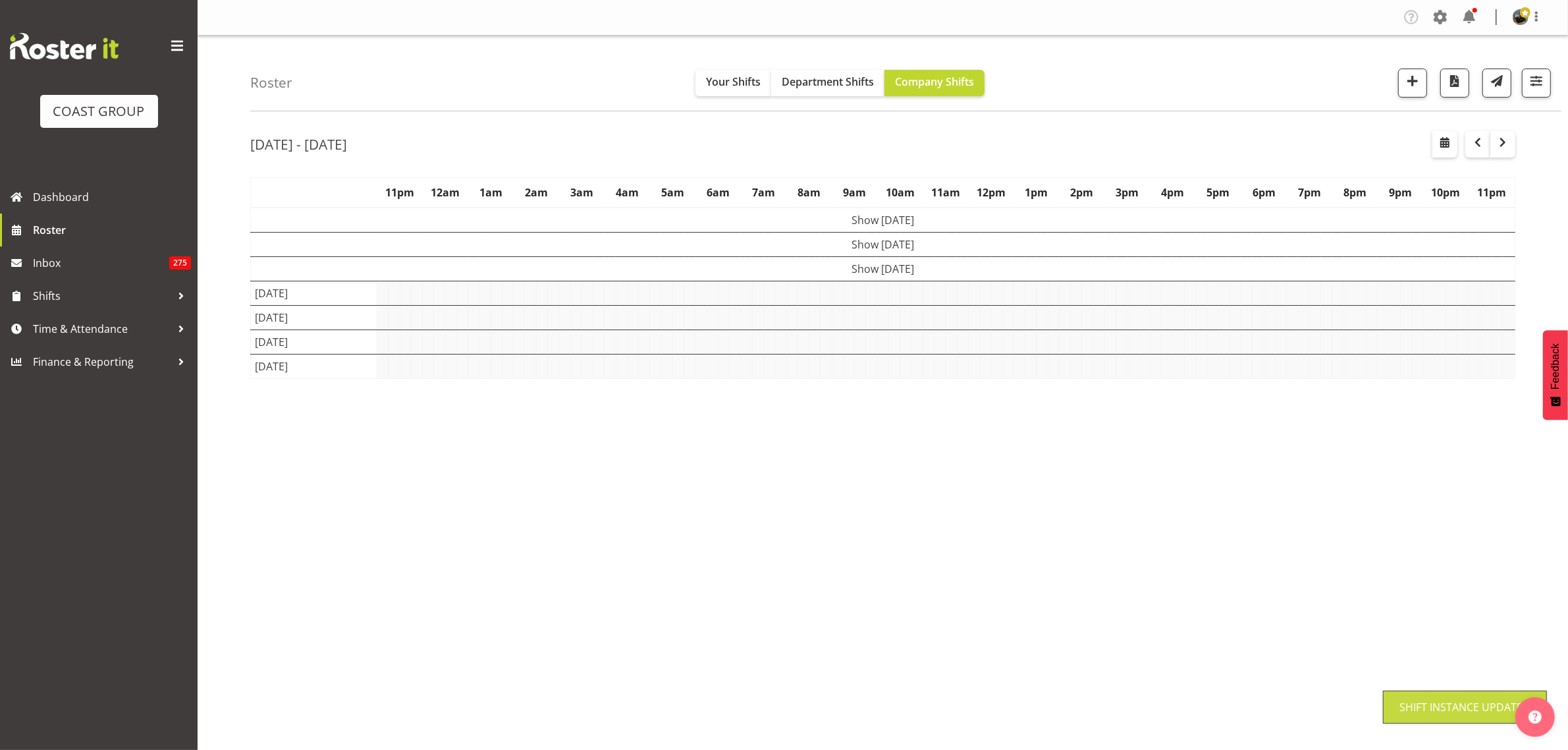
scroll to position [0, 0]
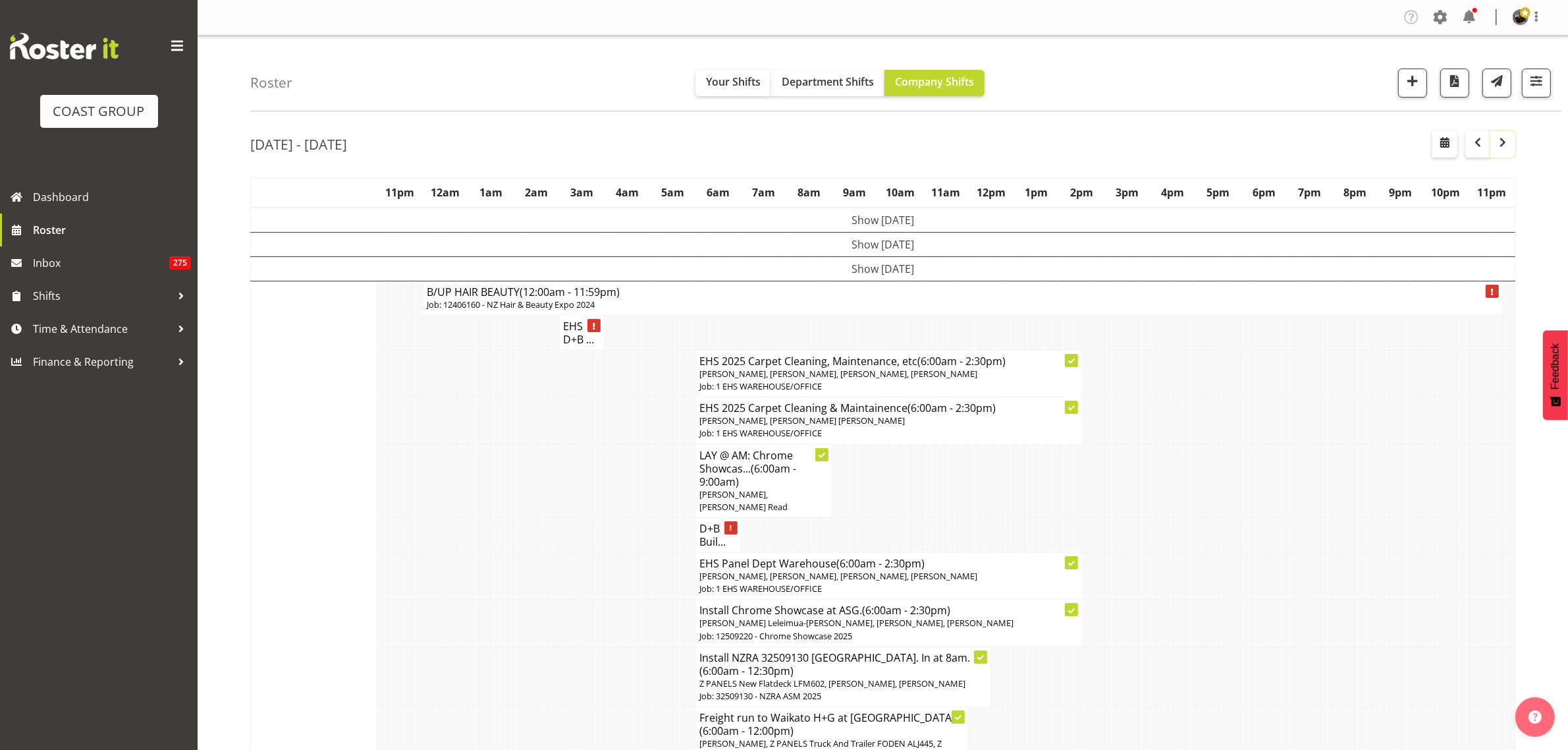
click at [1500, 145] on span "button" at bounding box center [1503, 142] width 16 height 16
